Goal: Information Seeking & Learning: Learn about a topic

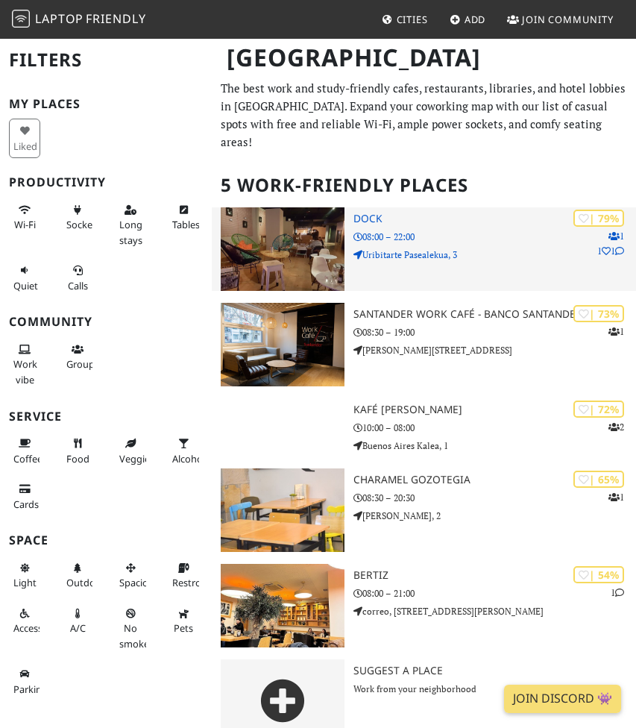
click at [428, 210] on div "| 79% 1 1 1 Dock 08:00 – 22:00 Uribitarte Pasealekua, 3" at bounding box center [495, 249] width 283 height 84
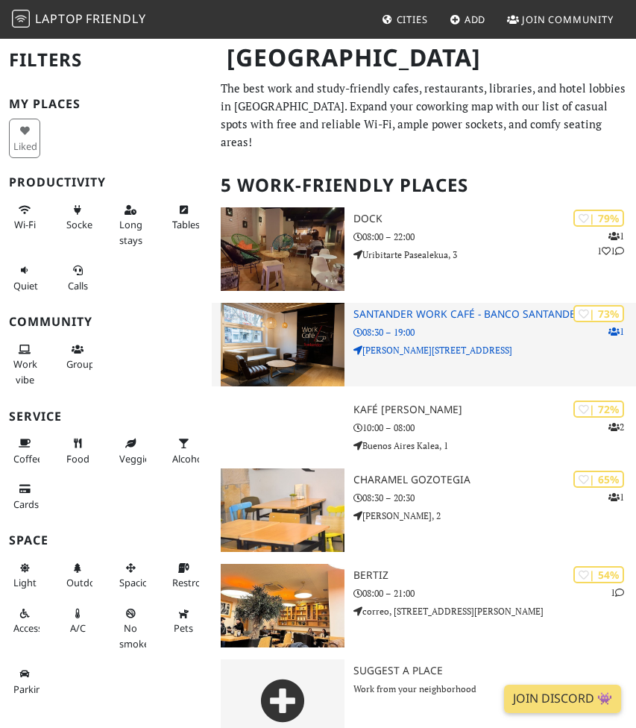
click at [484, 343] on p "Federico Moyúa Plaza, 8" at bounding box center [495, 350] width 283 height 14
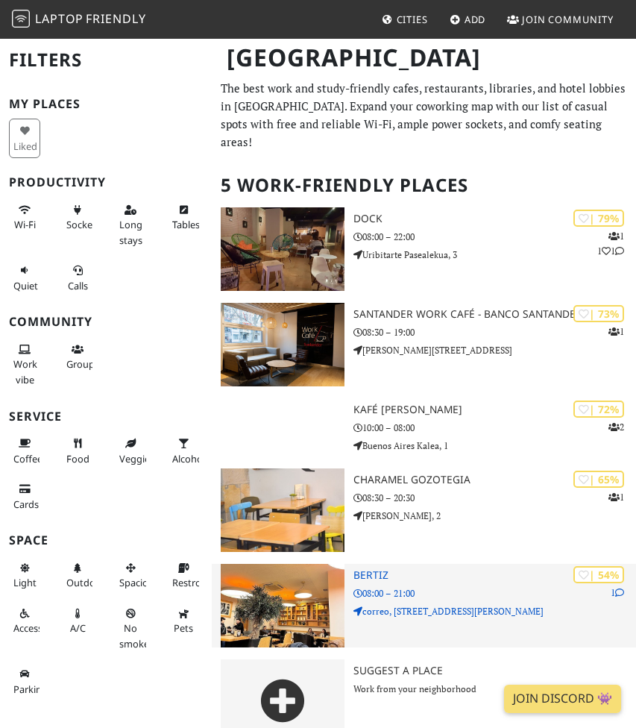
click at [503, 564] on div "| 54% 1 Bertiz 08:00 – 21:00 correo, 16, Posta Kalea, 16" at bounding box center [495, 606] width 283 height 84
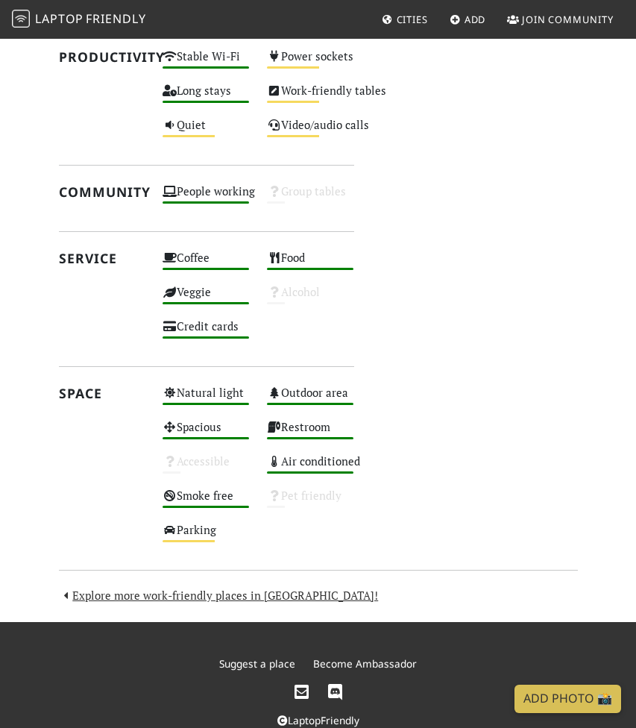
scroll to position [814, 0]
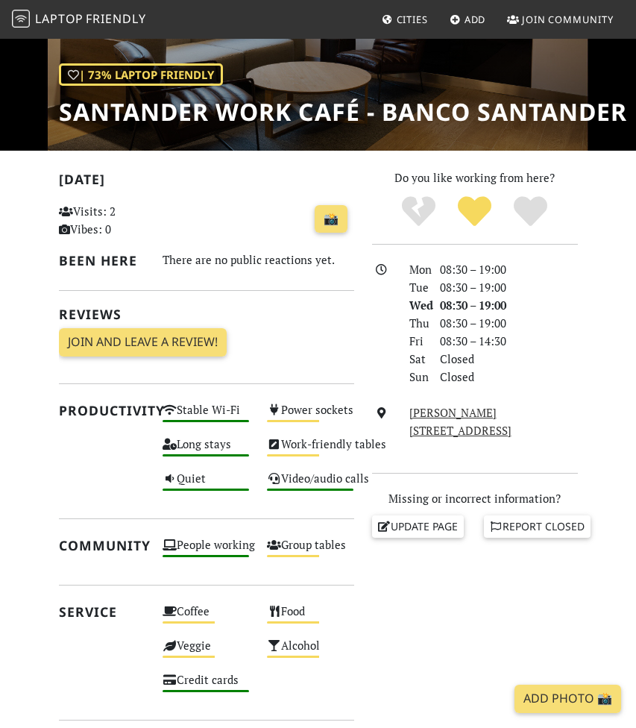
scroll to position [193, 0]
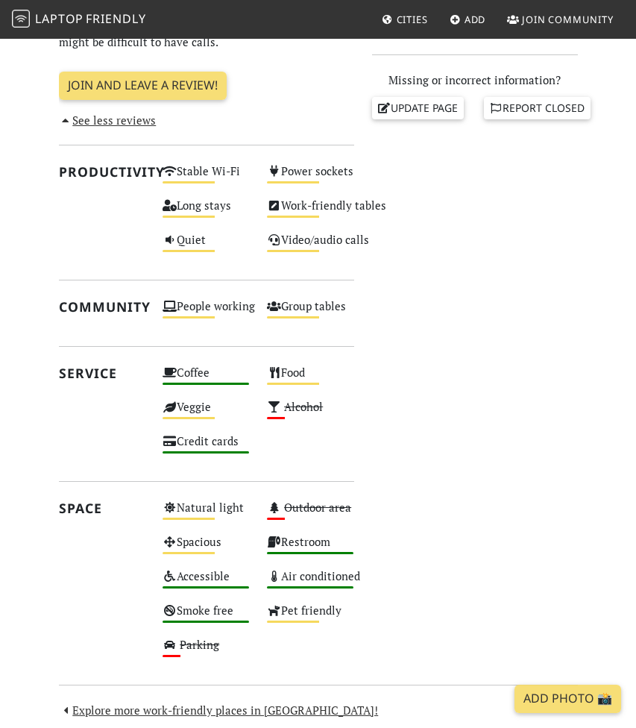
scroll to position [745, 0]
